Goal: Information Seeking & Learning: Learn about a topic

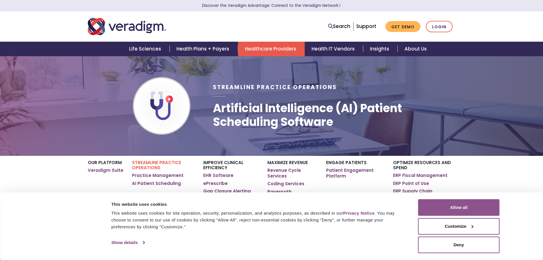
click at [456, 204] on button "Allow all" at bounding box center [459, 207] width 82 height 17
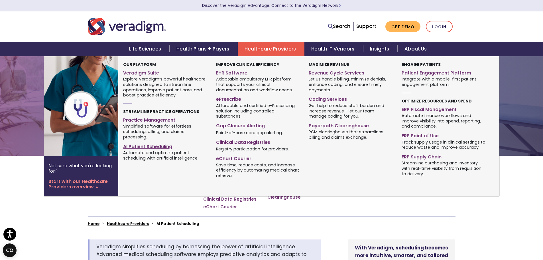
click at [167, 146] on link "AI Patient Scheduling" at bounding box center [165, 145] width 84 height 8
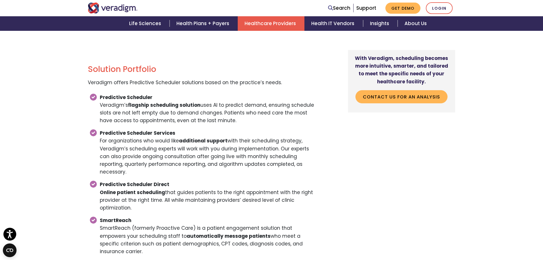
scroll to position [974, 0]
